Goal: Check status

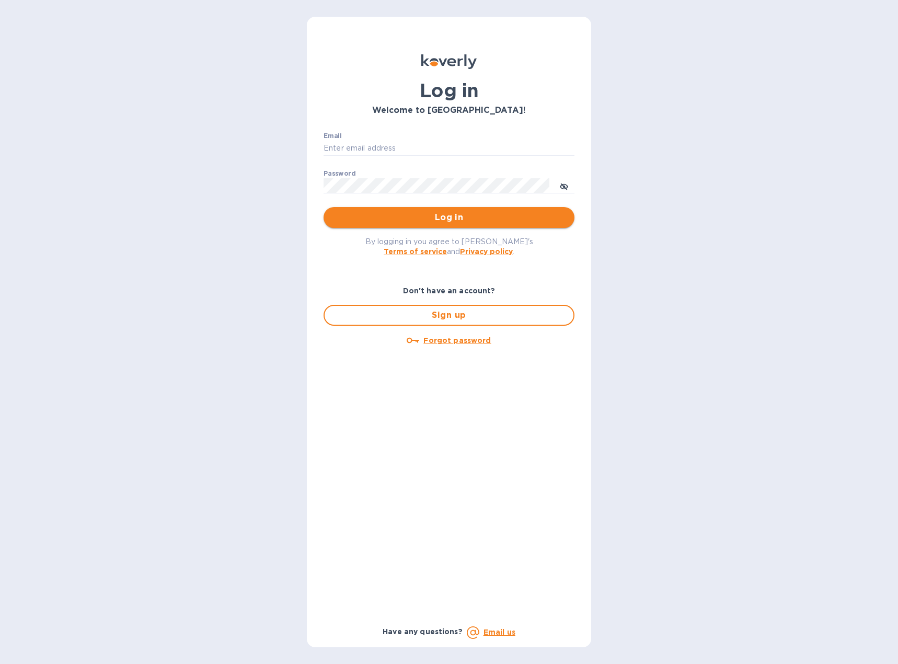
type input "[EMAIL_ADDRESS][DOMAIN_NAME]"
click at [426, 223] on span "Log in" at bounding box center [449, 217] width 234 height 13
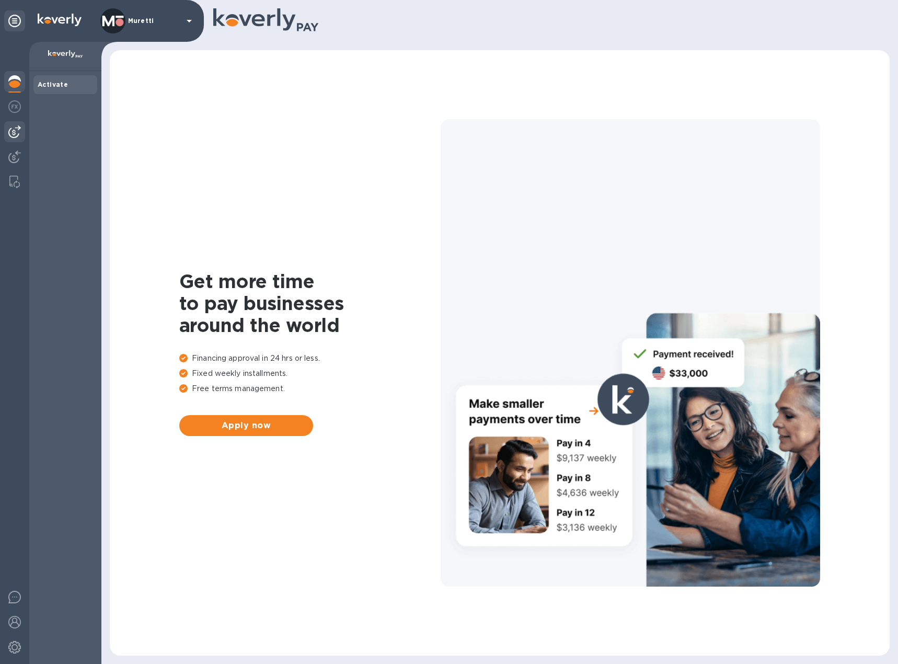
click at [17, 133] on img at bounding box center [14, 131] width 13 height 13
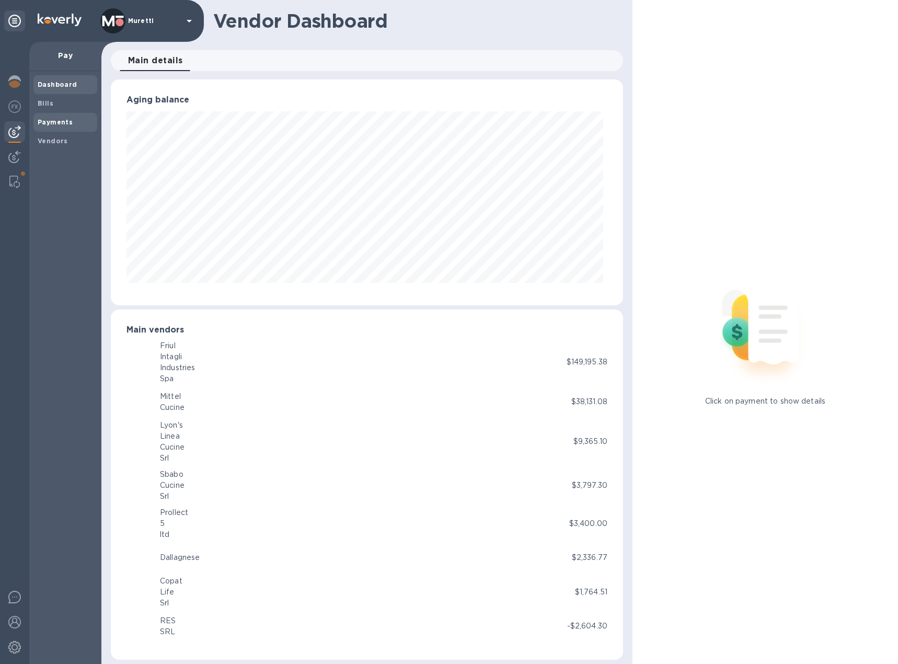
scroll to position [226, 508]
click at [62, 121] on b "Payments" at bounding box center [55, 122] width 35 height 8
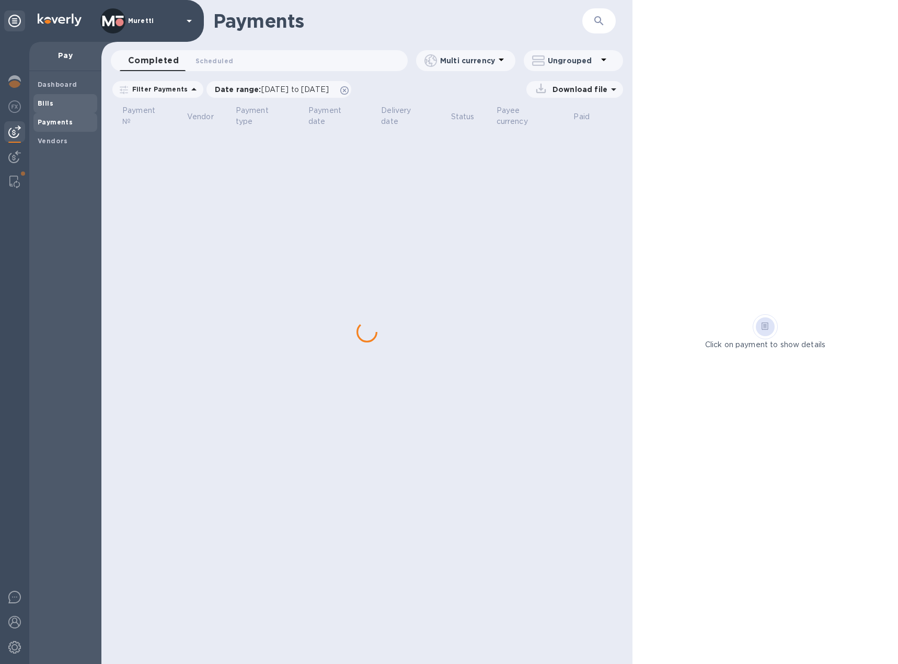
click at [59, 107] on span "Bills" at bounding box center [65, 103] width 55 height 10
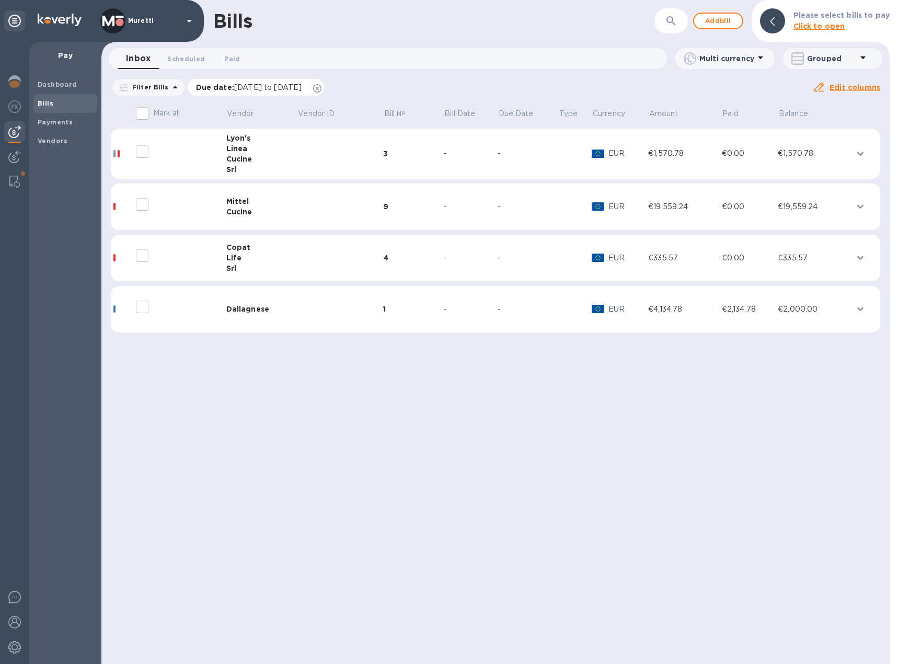
click at [321, 88] on icon at bounding box center [317, 88] width 8 height 8
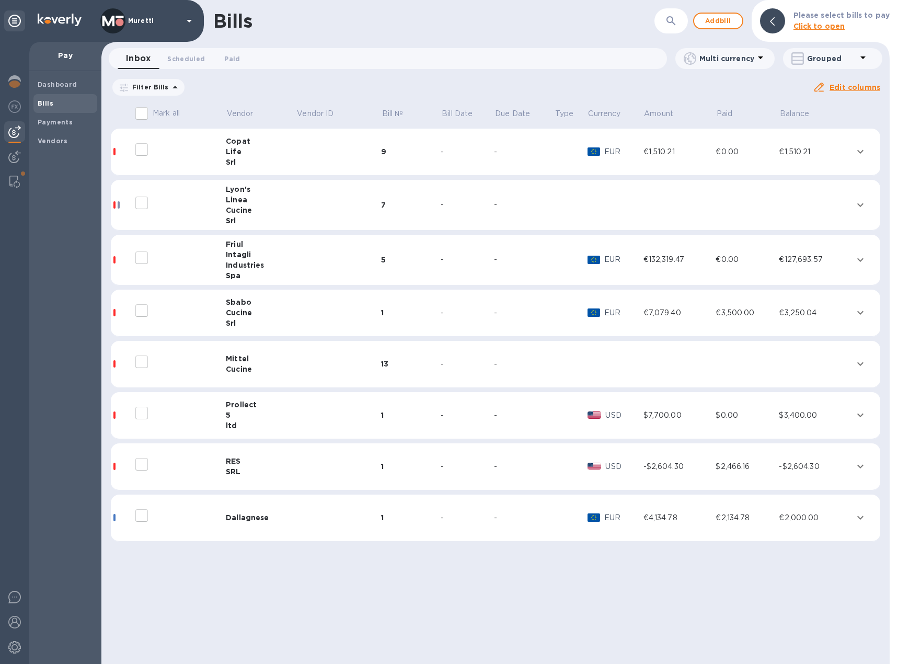
click at [260, 314] on div "Cucine" at bounding box center [261, 312] width 71 height 10
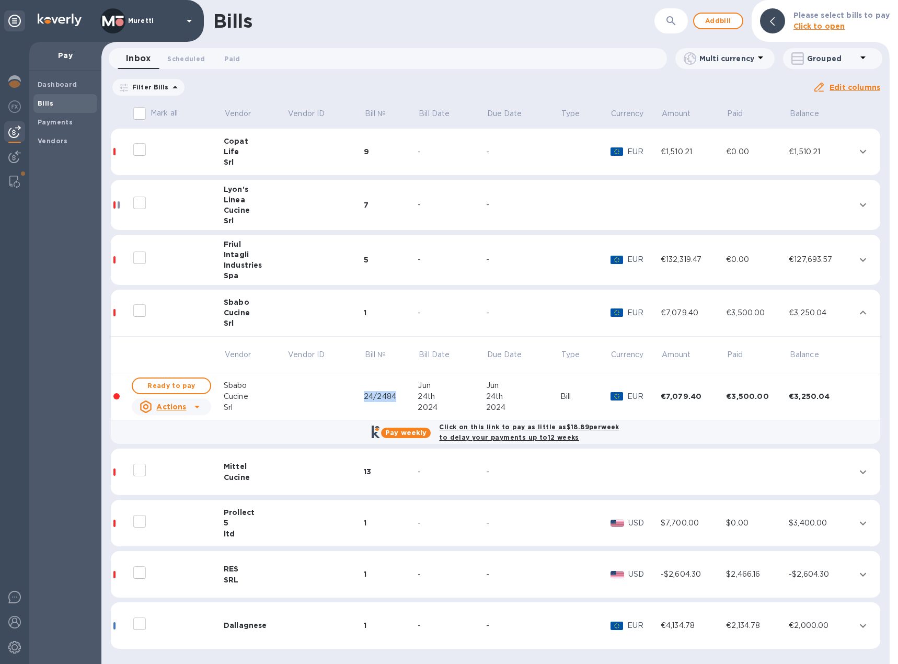
drag, startPoint x: 397, startPoint y: 396, endPoint x: 363, endPoint y: 397, distance: 34.5
click at [363, 397] on tr "Ready to pay Actions Sbabo Cucine Srl 24/2484 Jun 24th 2024 Jun 24th 2024 Bill …" at bounding box center [495, 396] width 769 height 47
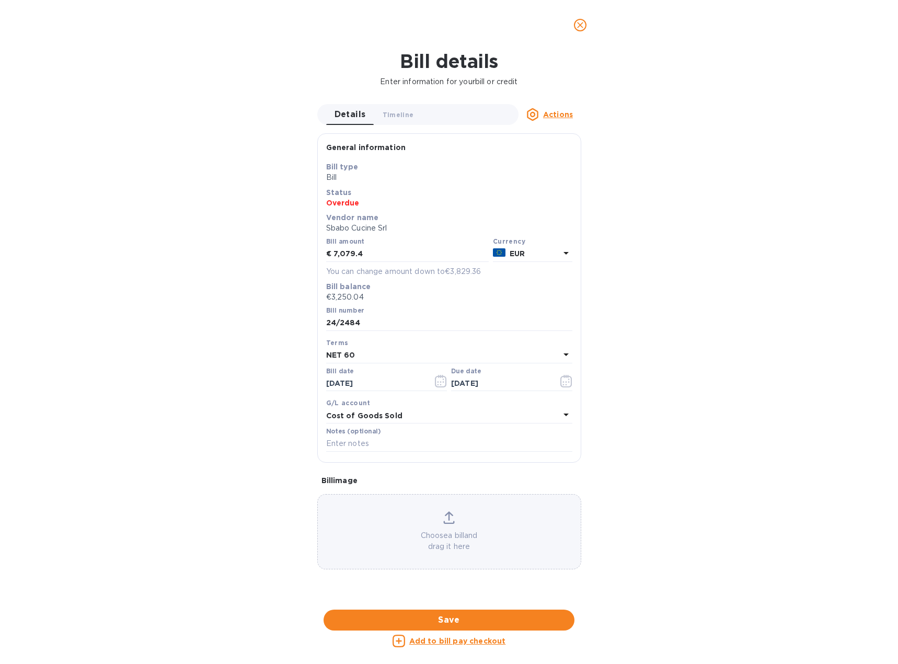
drag, startPoint x: 364, startPoint y: 397, endPoint x: 425, endPoint y: 205, distance: 201.3
click at [425, 205] on p "Overdue" at bounding box center [449, 203] width 246 height 10
drag, startPoint x: 364, startPoint y: 324, endPoint x: 312, endPoint y: 321, distance: 51.3
click at [312, 321] on div "Details 0 Timeline 0 Actions General information Save Bill type Bill Status Ove…" at bounding box center [449, 348] width 274 height 489
